Goal: Transaction & Acquisition: Purchase product/service

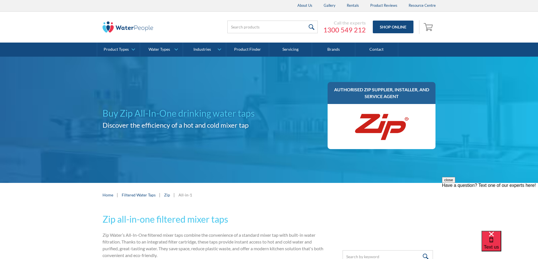
radio input "true"
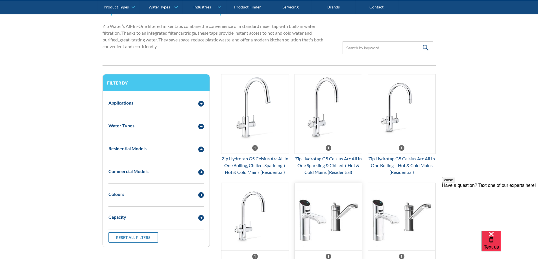
scroll to position [219, 0]
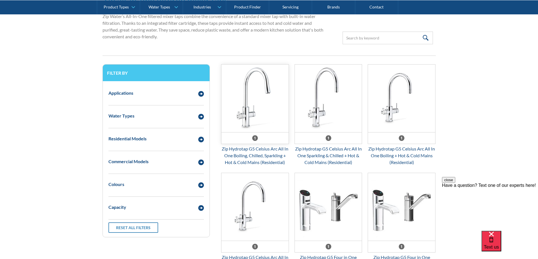
click at [261, 131] on img "Email Form 3" at bounding box center [254, 99] width 67 height 68
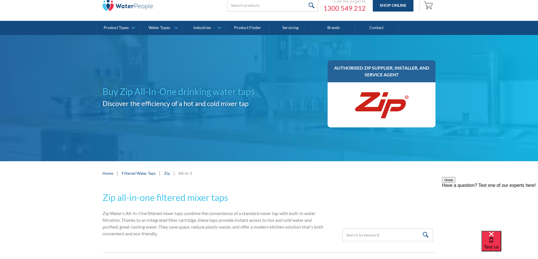
scroll to position [0, 0]
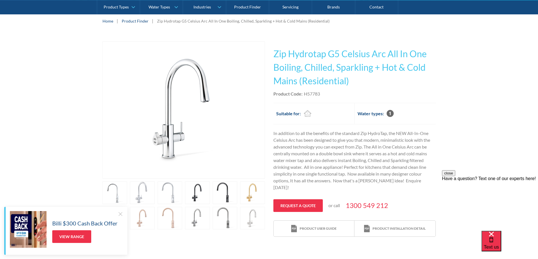
scroll to position [113, 0]
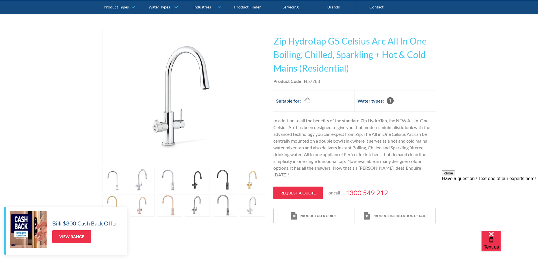
click at [202, 182] on link "open lightbox" at bounding box center [197, 180] width 25 height 23
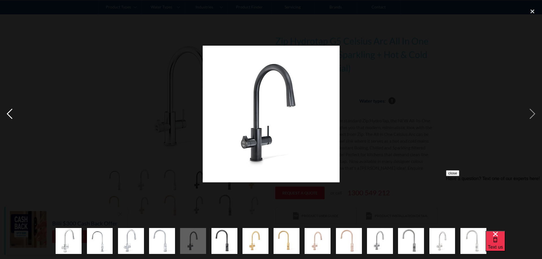
click at [8, 110] on div "previous image" at bounding box center [9, 114] width 19 height 218
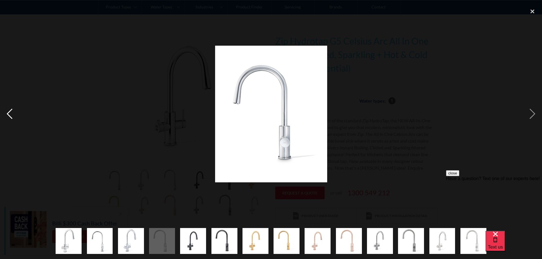
click at [8, 110] on div "previous image" at bounding box center [9, 114] width 19 height 218
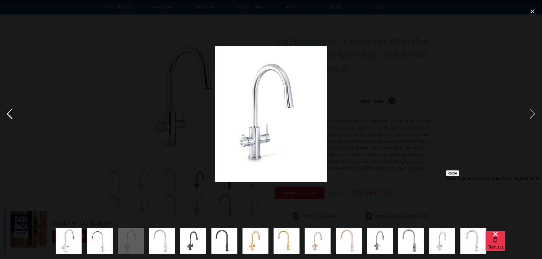
click at [8, 110] on div "previous image" at bounding box center [9, 114] width 19 height 218
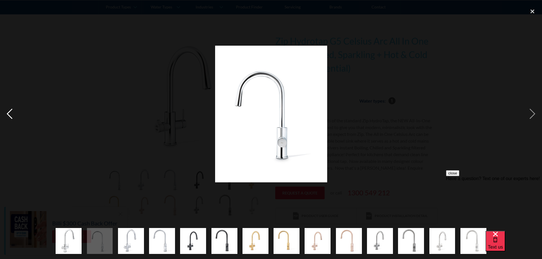
click at [8, 110] on div "previous image" at bounding box center [9, 114] width 19 height 218
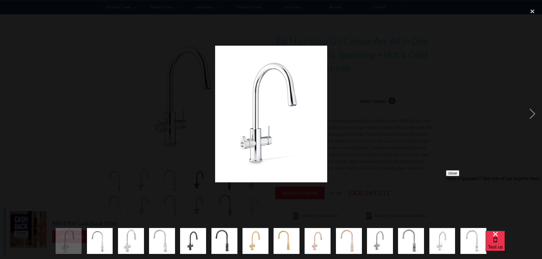
click at [8, 110] on div "previous image" at bounding box center [9, 114] width 19 height 218
drag, startPoint x: 534, startPoint y: 114, endPoint x: 530, endPoint y: 117, distance: 4.5
click at [532, 115] on div "next image" at bounding box center [532, 114] width 19 height 218
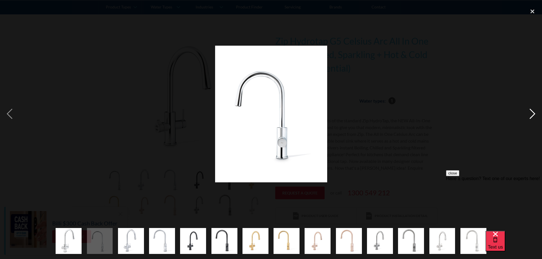
click at [534, 113] on div "next image" at bounding box center [532, 114] width 19 height 218
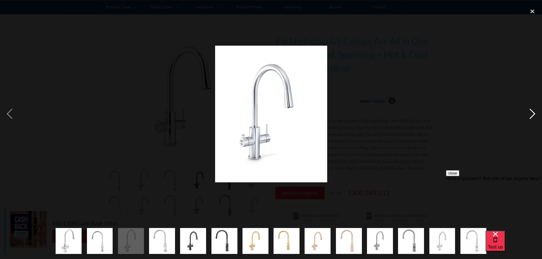
click at [534, 113] on div "next image" at bounding box center [532, 114] width 19 height 218
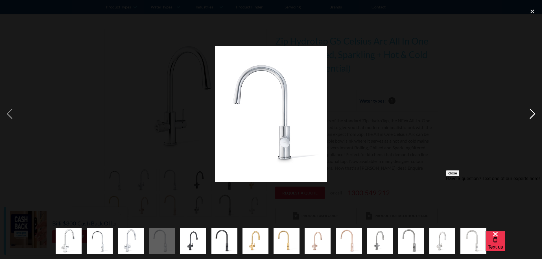
click at [534, 113] on div "next image" at bounding box center [532, 114] width 19 height 218
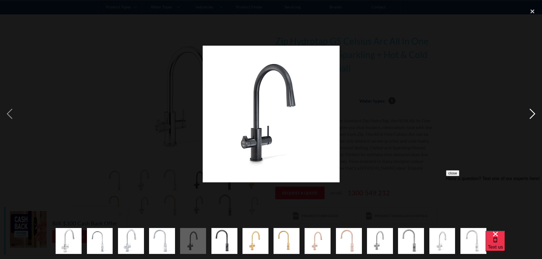
click at [534, 113] on div "next image" at bounding box center [532, 114] width 19 height 218
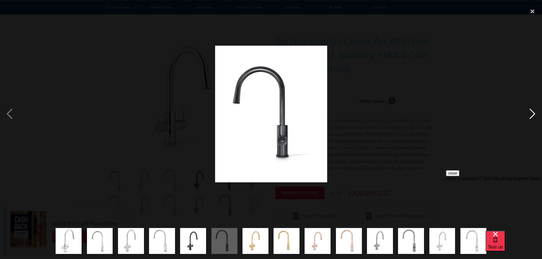
click at [534, 113] on div "next image" at bounding box center [532, 114] width 19 height 218
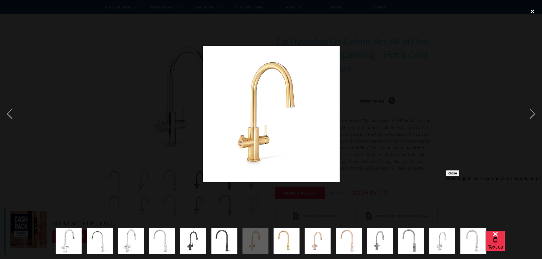
click at [532, 12] on div "close lightbox" at bounding box center [532, 11] width 19 height 12
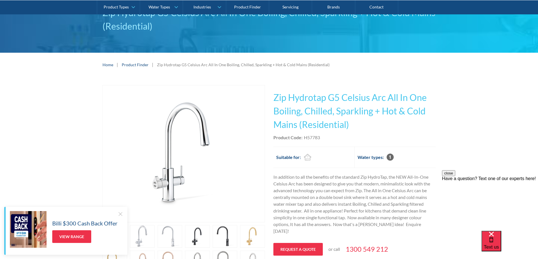
scroll to position [28, 0]
